Goal: Check status: Check status

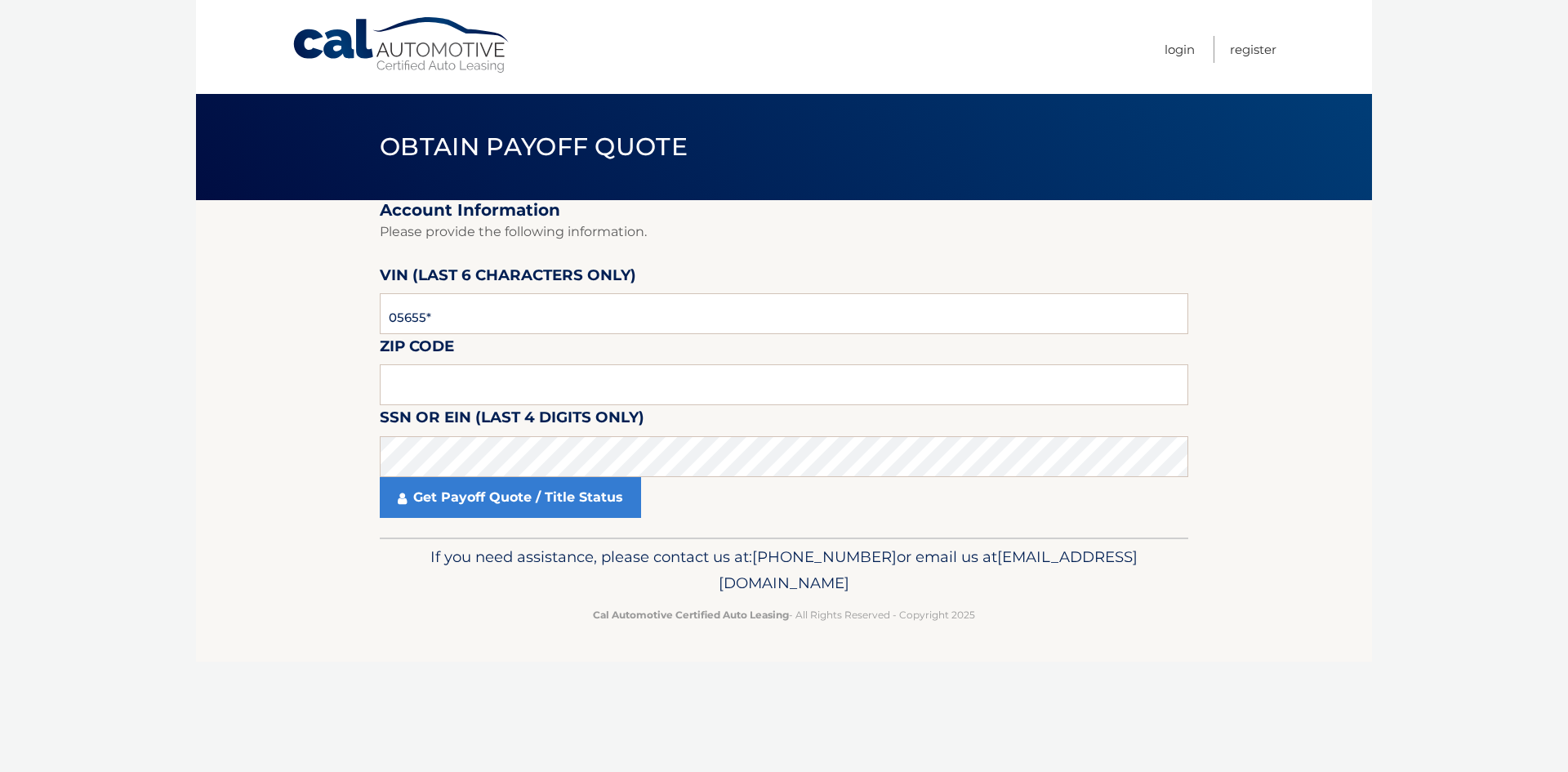
type input "056552"
type input "07728"
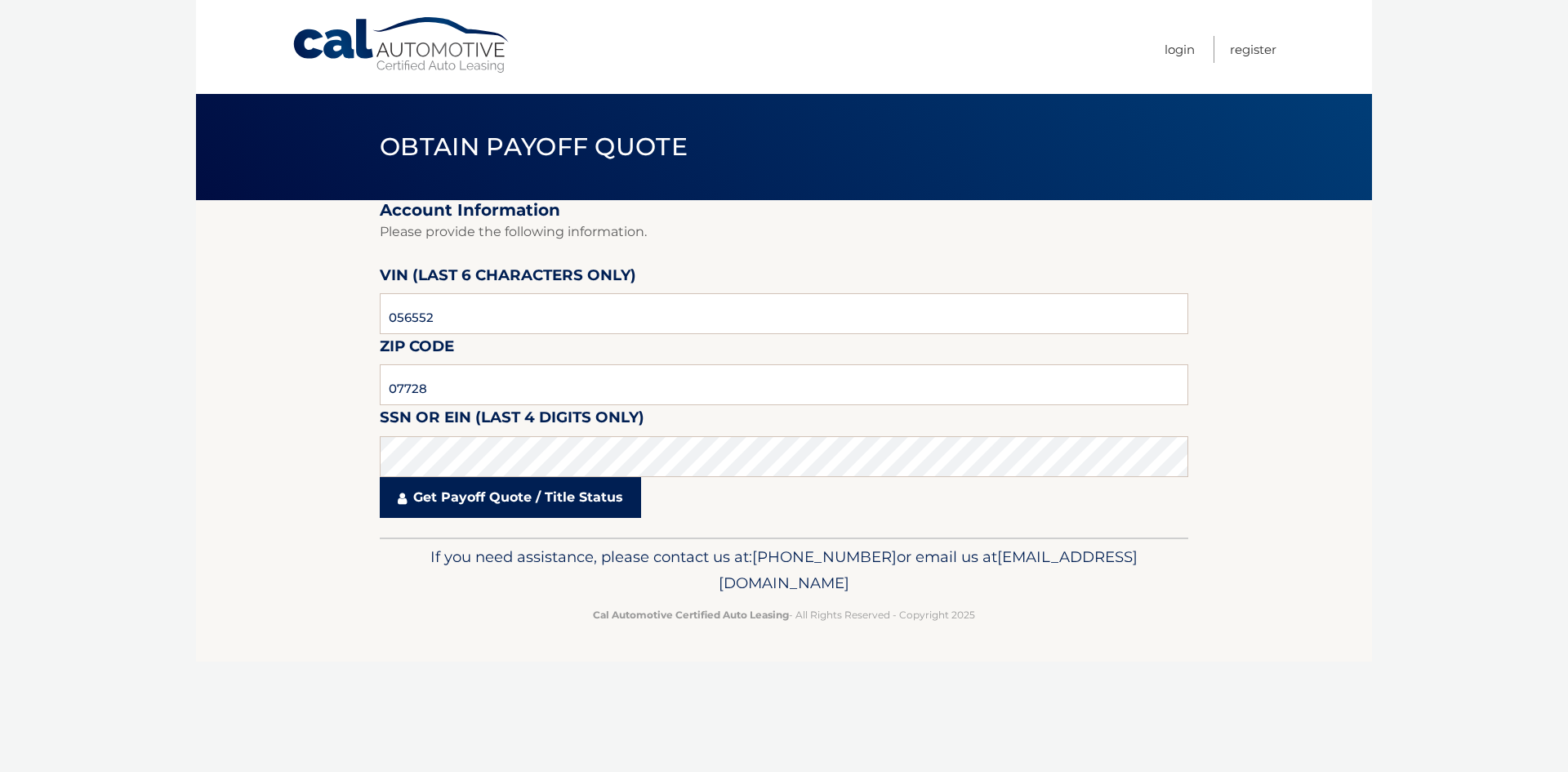
click at [499, 515] on link "Get Payoff Quote / Title Status" at bounding box center [511, 498] width 262 height 41
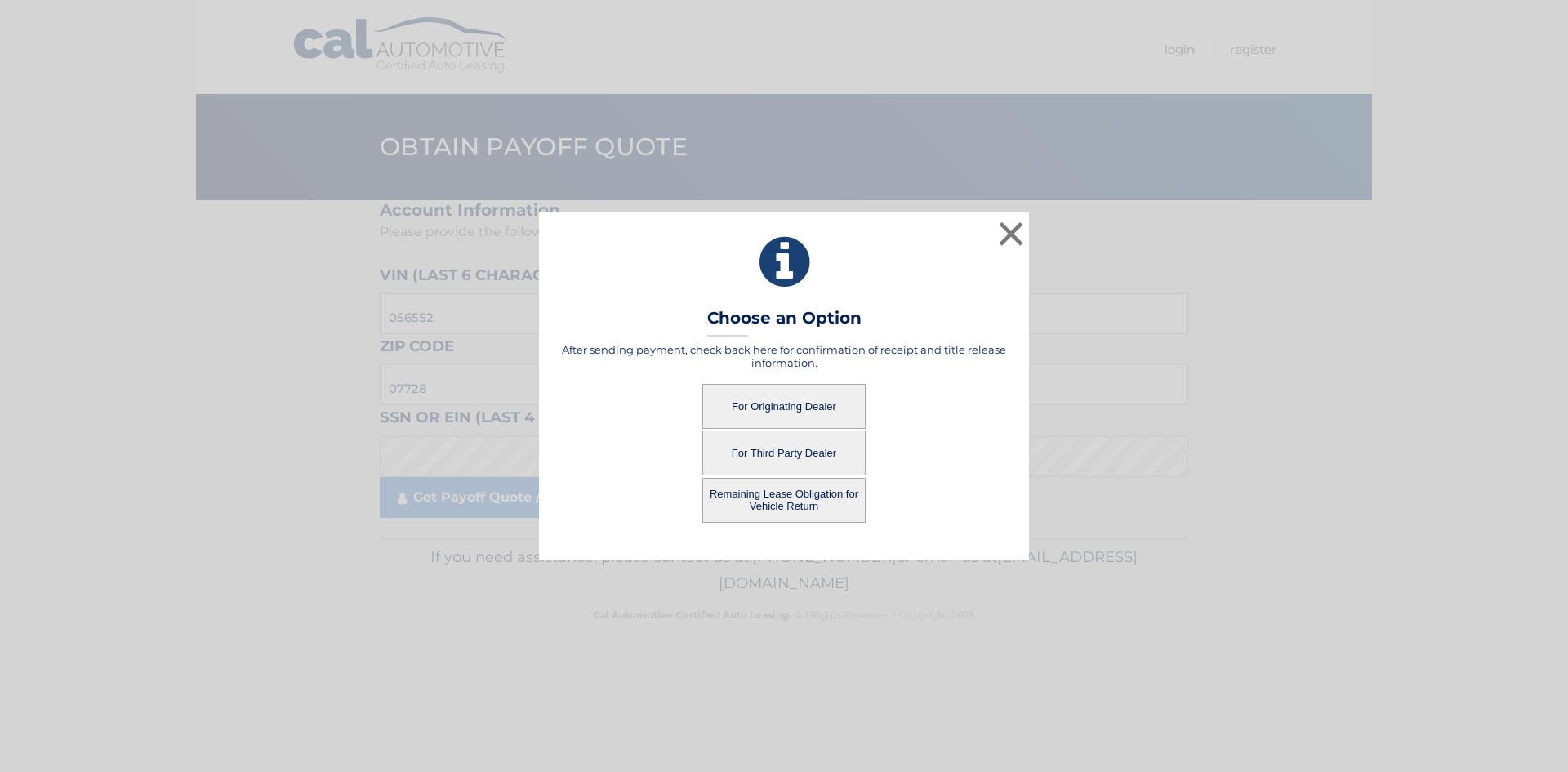
click at [797, 412] on button "For Originating Dealer" at bounding box center [784, 406] width 164 height 45
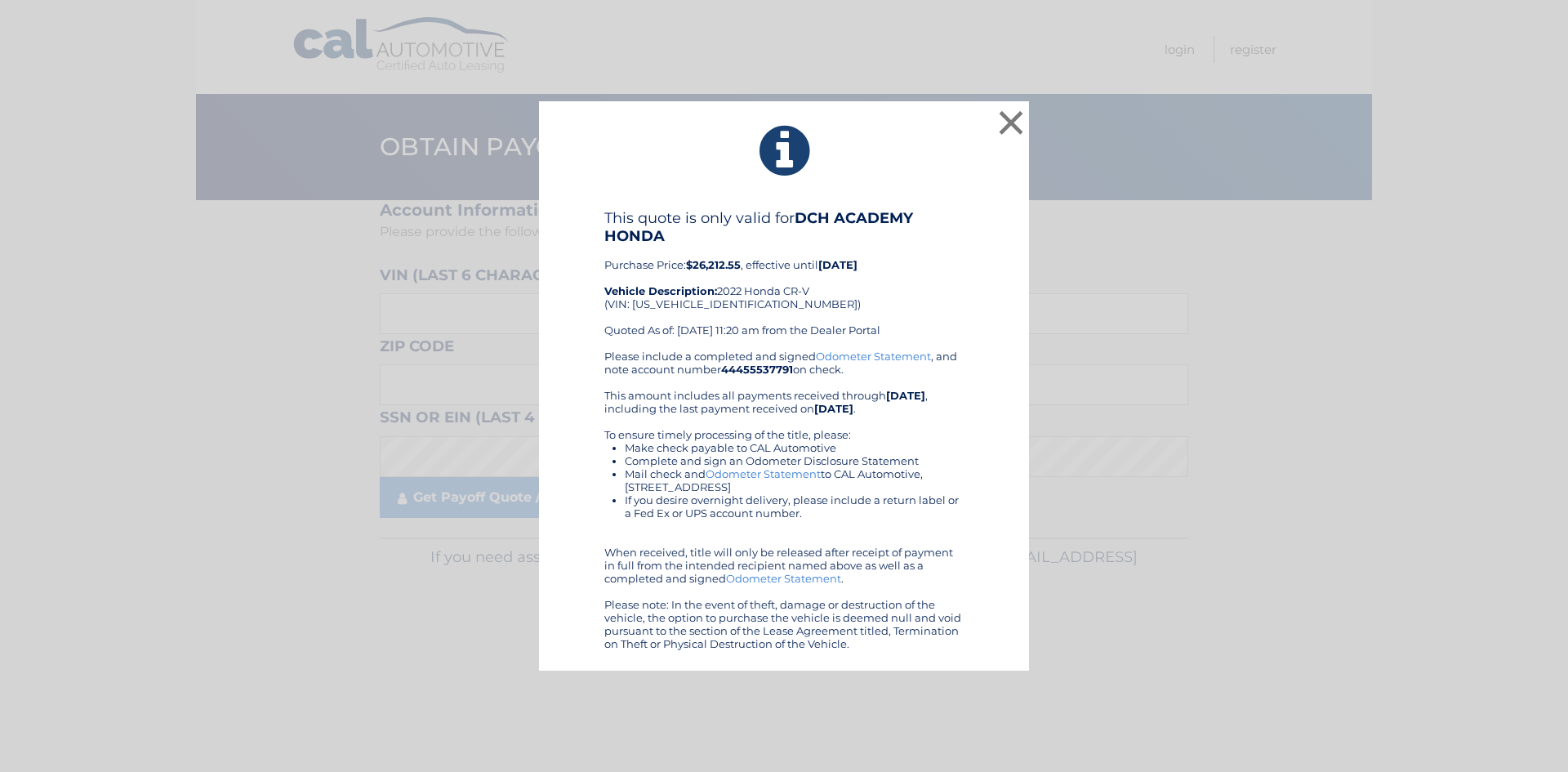
drag, startPoint x: 584, startPoint y: 206, endPoint x: 861, endPoint y: 646, distance: 519.9
click at [861, 646] on div "× This quote is only valid for DCH ACADEMY HONDA Purchase Price: $26,212.55 , e…" at bounding box center [784, 386] width 490 height 570
click at [943, 297] on div "This quote is only valid for DCH ACADEMY HONDA Purchase Price: $26,212.55 , eff…" at bounding box center [784, 280] width 360 height 141
click at [709, 269] on b "$26,212.55" at bounding box center [713, 265] width 55 height 13
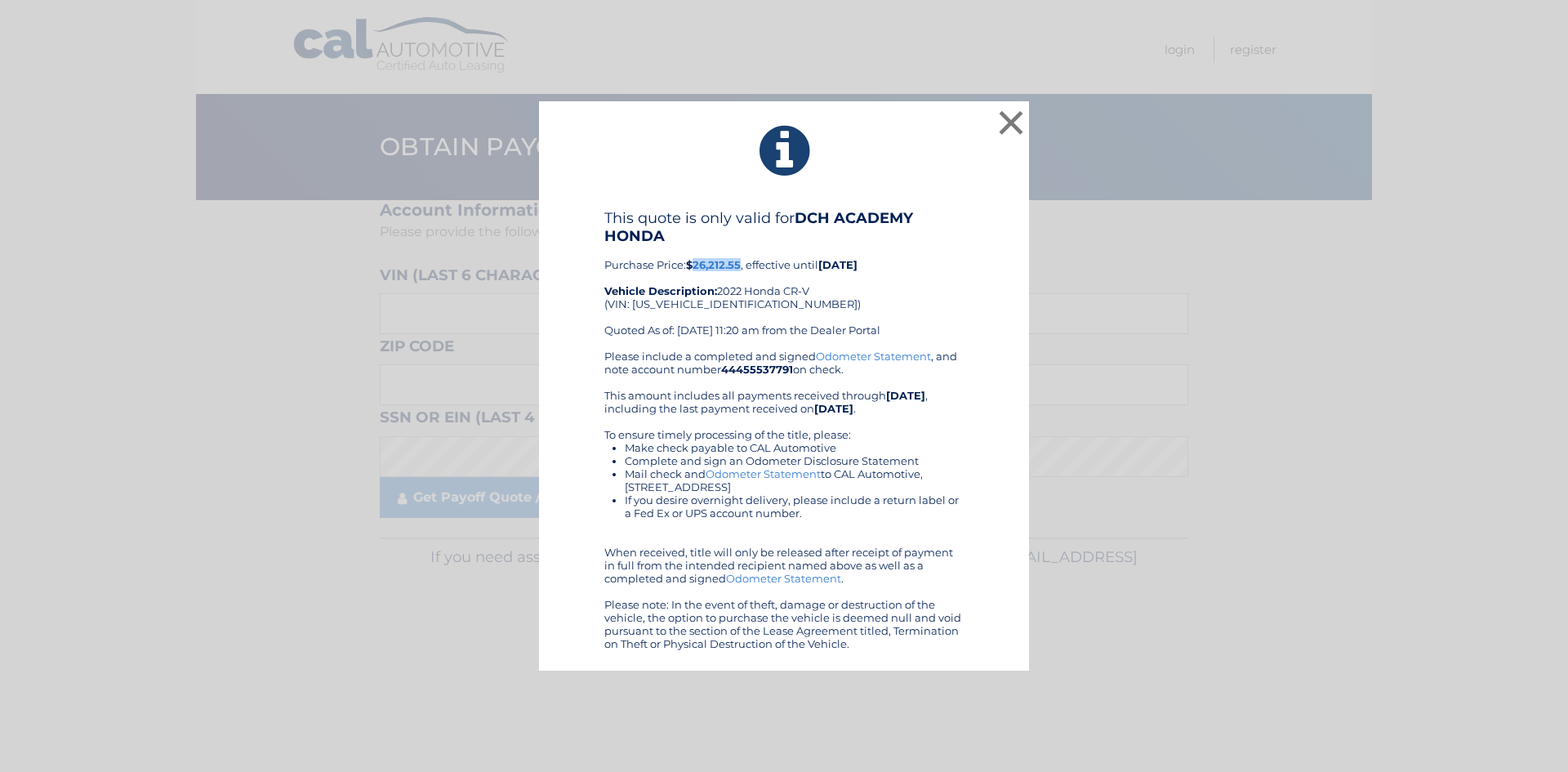
copy b "26,212.55"
